Goal: Task Accomplishment & Management: Use online tool/utility

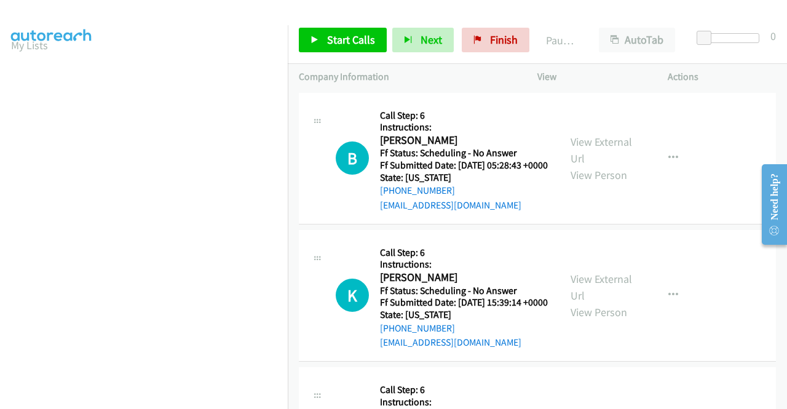
scroll to position [23, 0]
click at [347, 40] on span "Start Calls" at bounding box center [351, 40] width 48 height 14
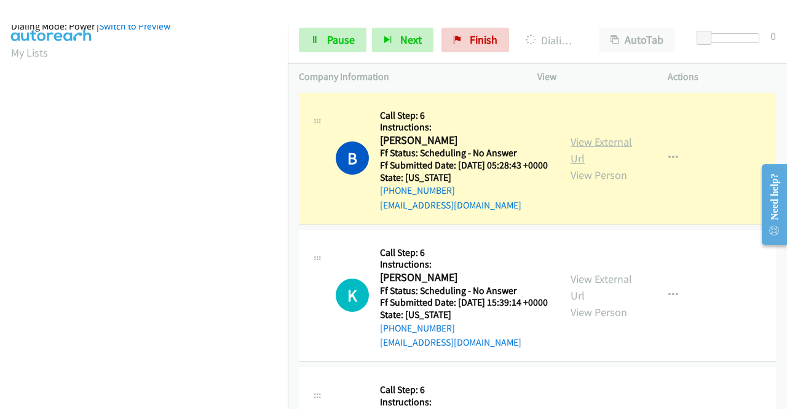
click at [580, 152] on link "View External Url" at bounding box center [602, 150] width 62 height 31
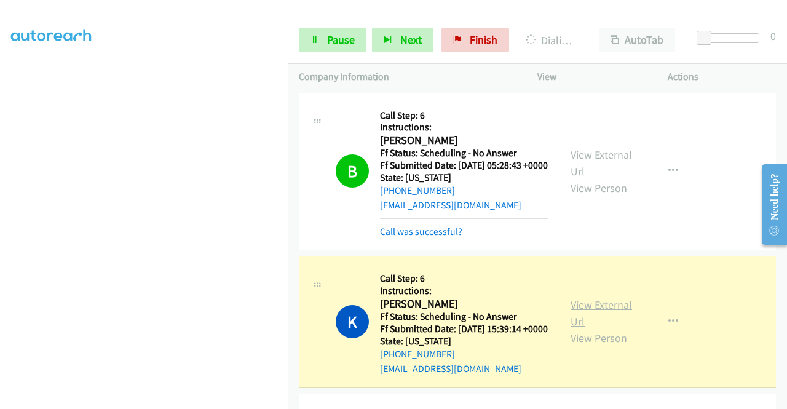
click at [600, 319] on link "View External Url" at bounding box center [602, 313] width 62 height 31
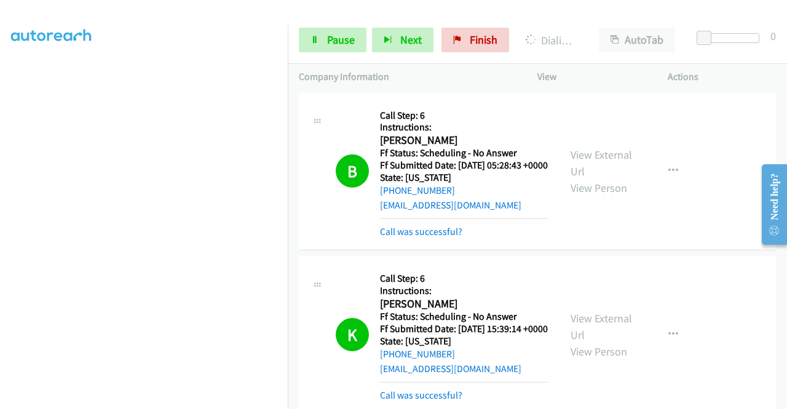
scroll to position [185, 0]
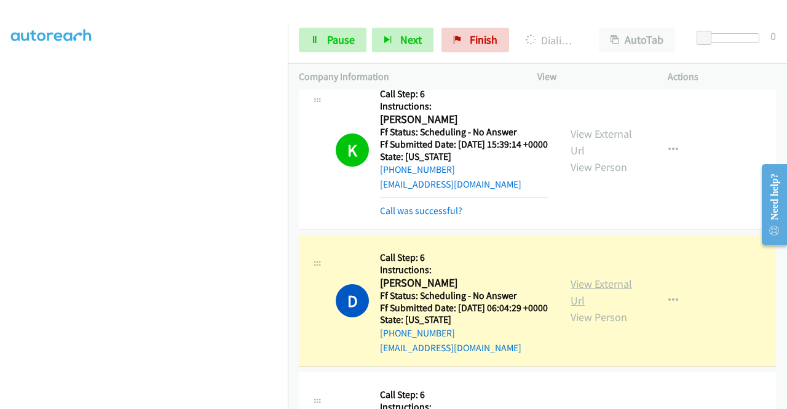
click at [571, 308] on link "View External Url" at bounding box center [602, 292] width 62 height 31
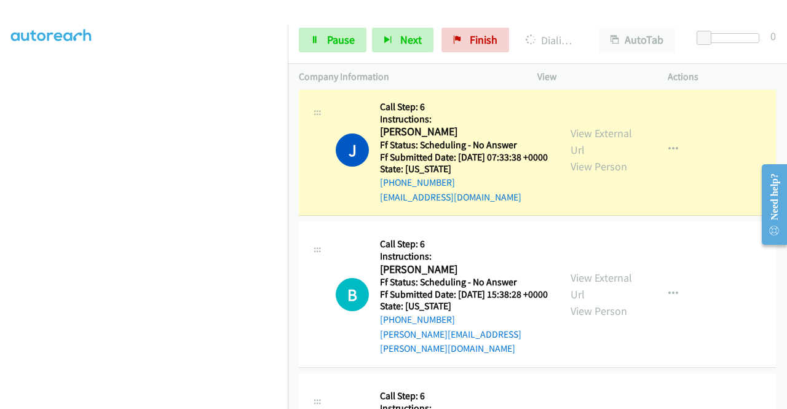
scroll to position [502, 0]
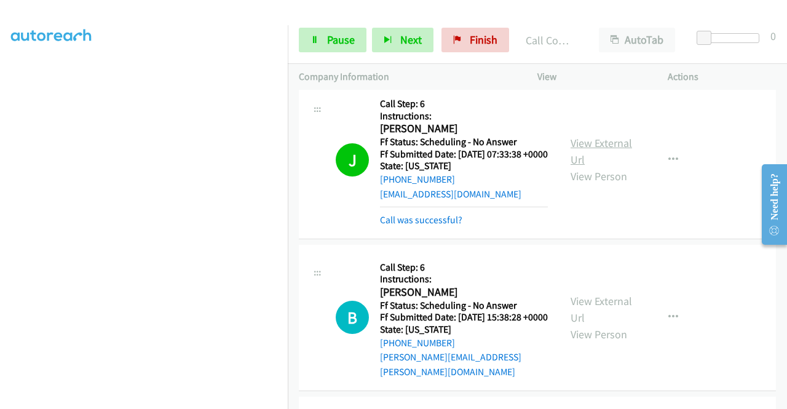
click at [592, 167] on link "View External Url" at bounding box center [602, 151] width 62 height 31
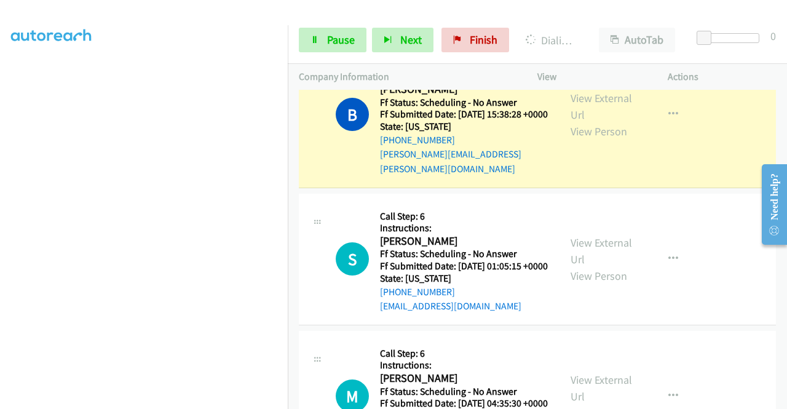
scroll to position [718, 0]
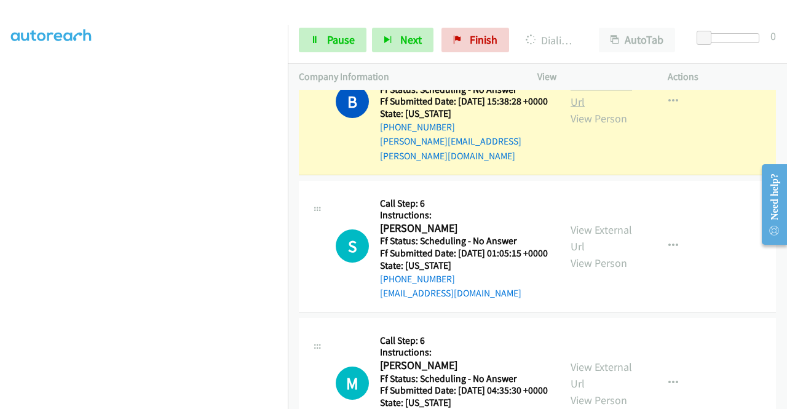
click at [581, 109] on link "View External Url" at bounding box center [602, 93] width 62 height 31
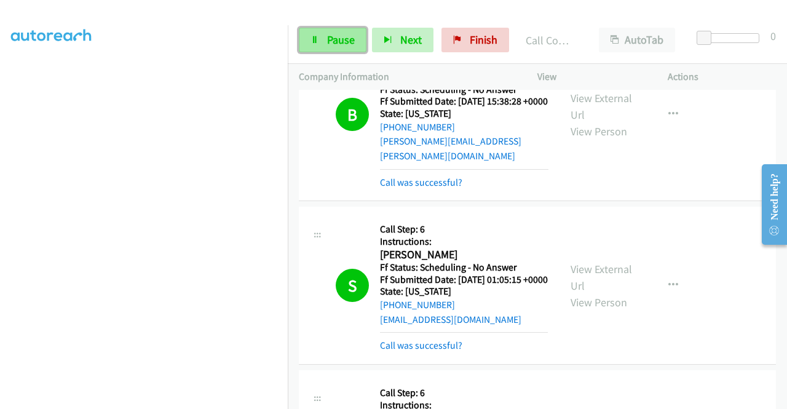
click at [331, 44] on span "Pause" at bounding box center [341, 40] width 28 height 14
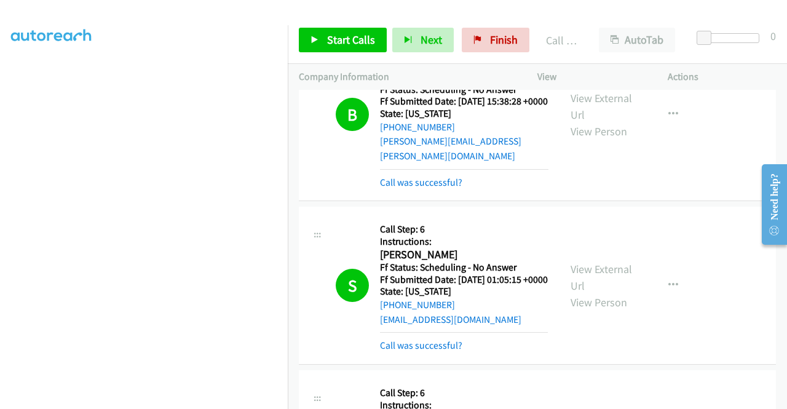
scroll to position [281, 0]
click at [337, 39] on span "Start Calls" at bounding box center [351, 40] width 48 height 14
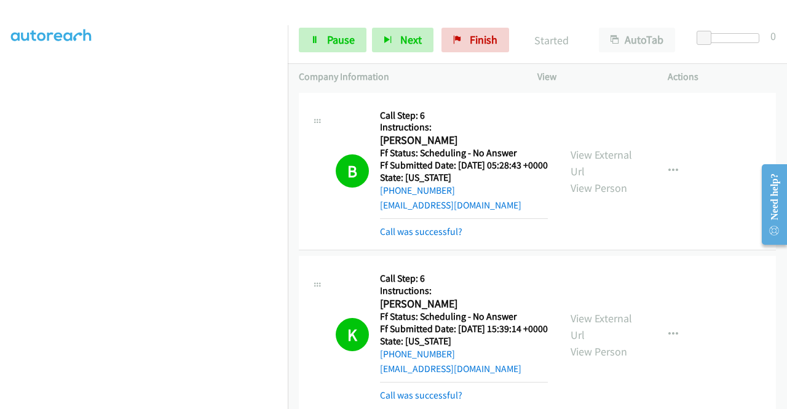
scroll to position [86, 0]
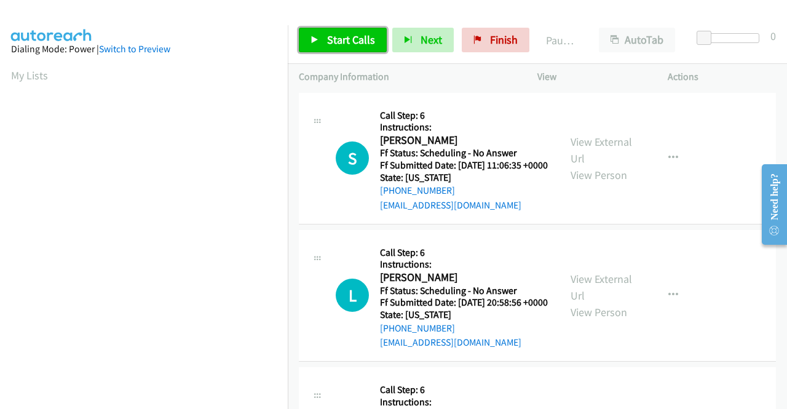
click at [343, 43] on span "Start Calls" at bounding box center [351, 40] width 48 height 14
click at [334, 42] on span "Start Calls" at bounding box center [351, 40] width 48 height 14
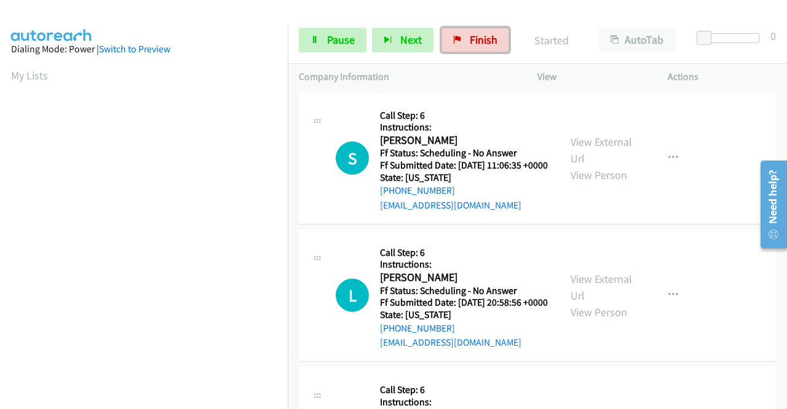
drag, startPoint x: 454, startPoint y: 44, endPoint x: 461, endPoint y: 61, distance: 18.5
click at [454, 44] on icon at bounding box center [457, 40] width 9 height 9
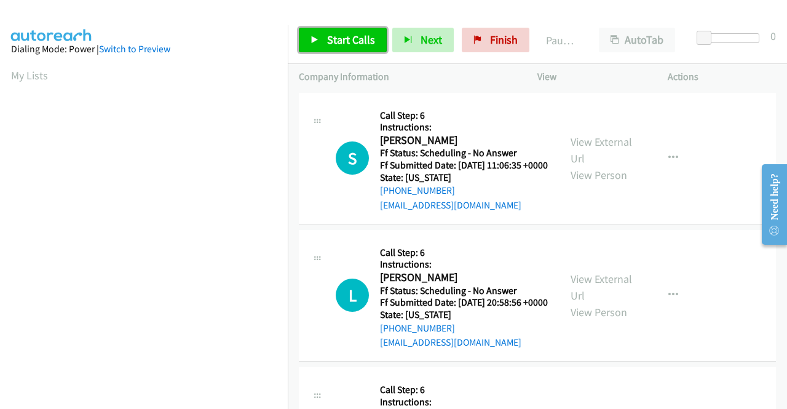
click at [352, 38] on span "Start Calls" at bounding box center [351, 40] width 48 height 14
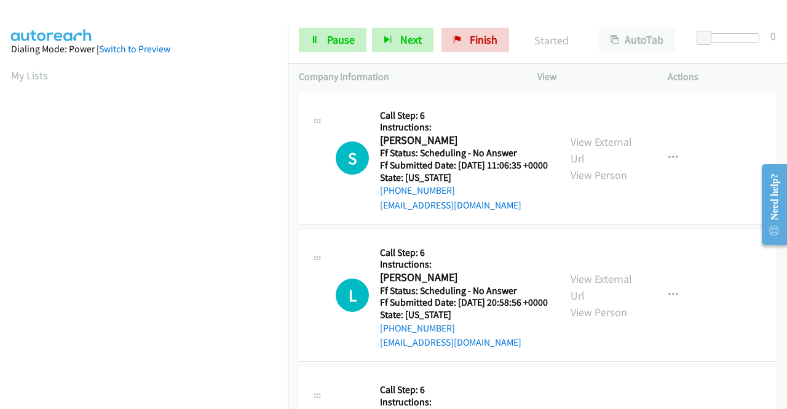
scroll to position [46, 0]
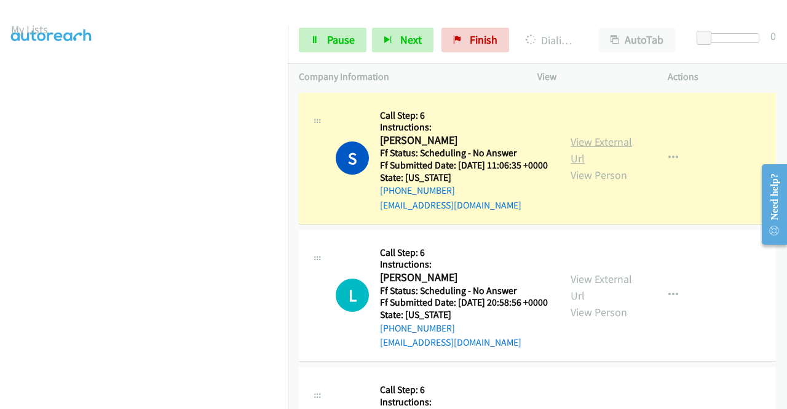
click at [582, 141] on link "View External Url" at bounding box center [602, 150] width 62 height 31
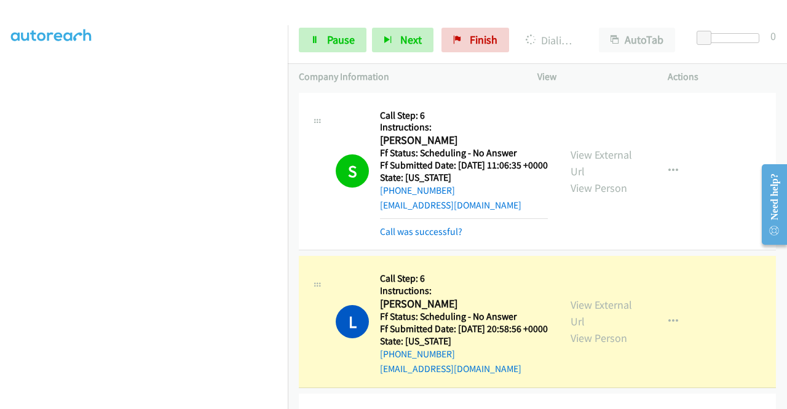
scroll to position [101, 0]
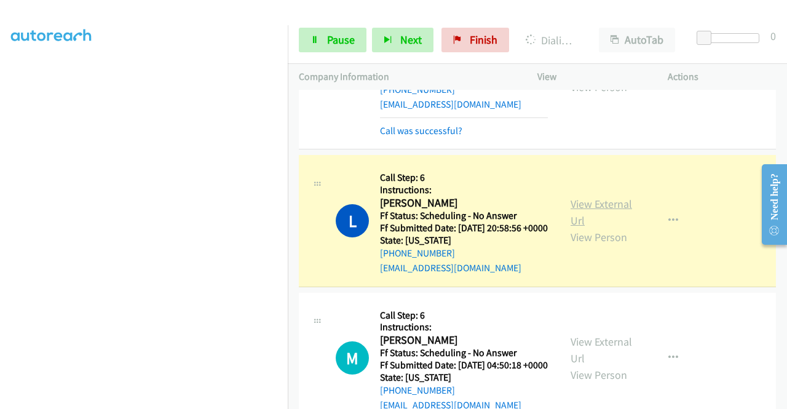
click at [582, 225] on link "View External Url" at bounding box center [602, 212] width 62 height 31
click at [348, 41] on span "Pause" at bounding box center [341, 40] width 28 height 14
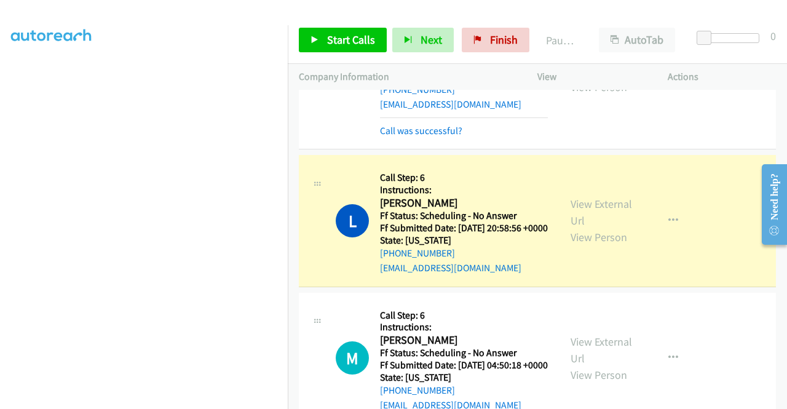
scroll to position [254, 0]
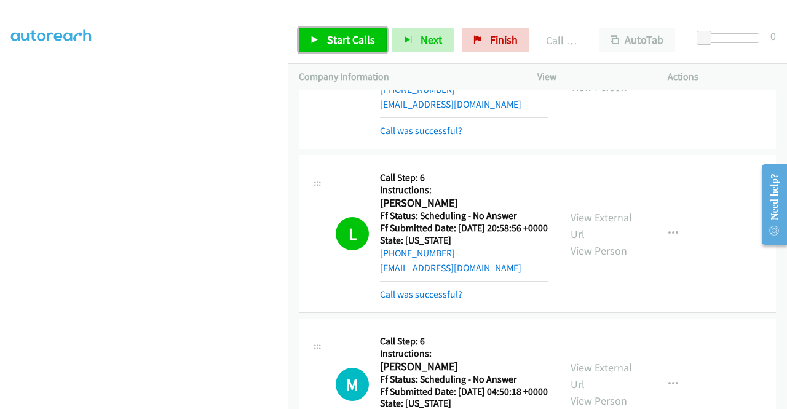
click at [356, 43] on span "Start Calls" at bounding box center [351, 40] width 48 height 14
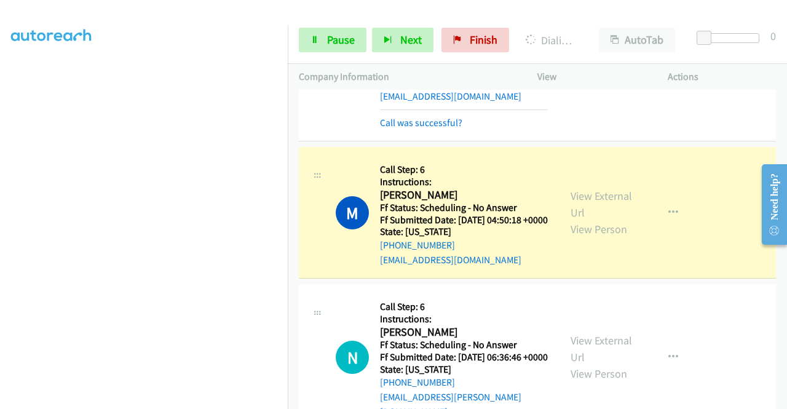
scroll to position [273, 0]
click at [589, 219] on link "View External Url" at bounding box center [602, 203] width 62 height 31
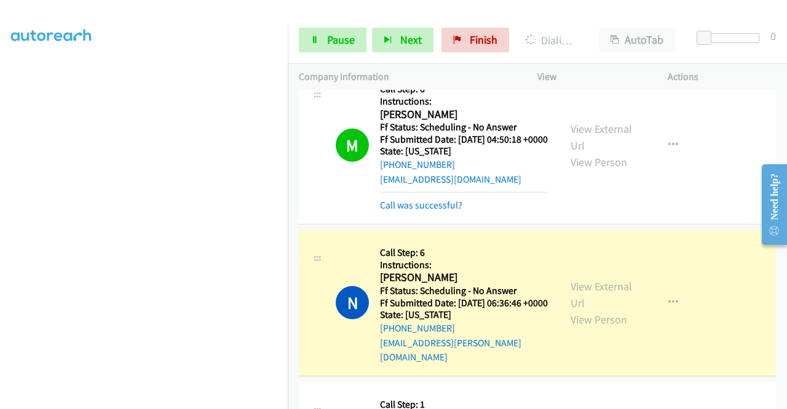
scroll to position [354, 0]
click at [591, 309] on link "View External Url" at bounding box center [602, 294] width 62 height 31
click at [336, 42] on span "Pause" at bounding box center [341, 40] width 28 height 14
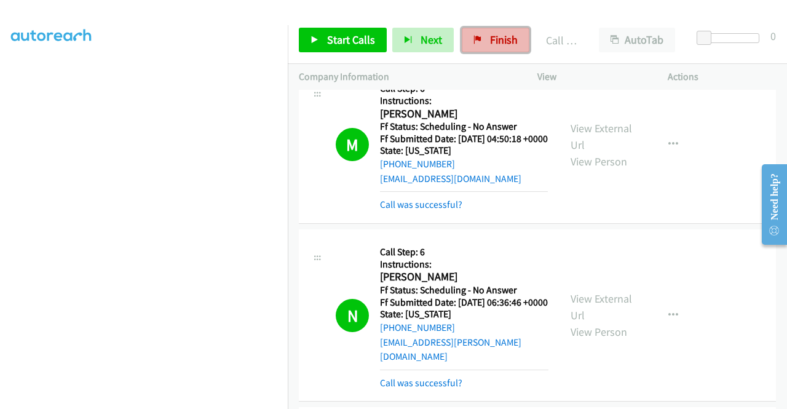
click at [491, 34] on span "Finish" at bounding box center [504, 40] width 28 height 14
